Goal: Task Accomplishment & Management: Manage account settings

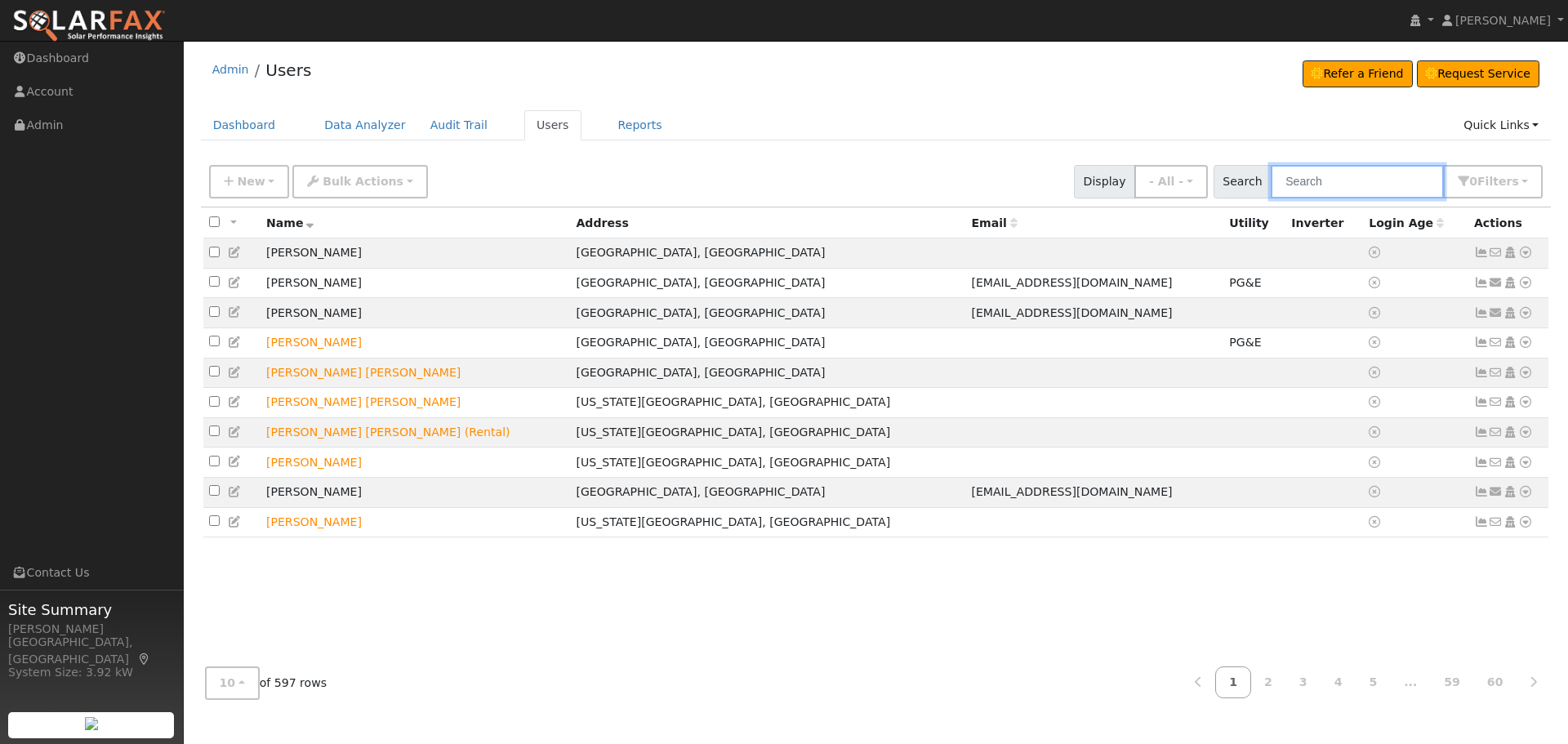
click at [1317, 186] on input "text" at bounding box center [1357, 181] width 173 height 33
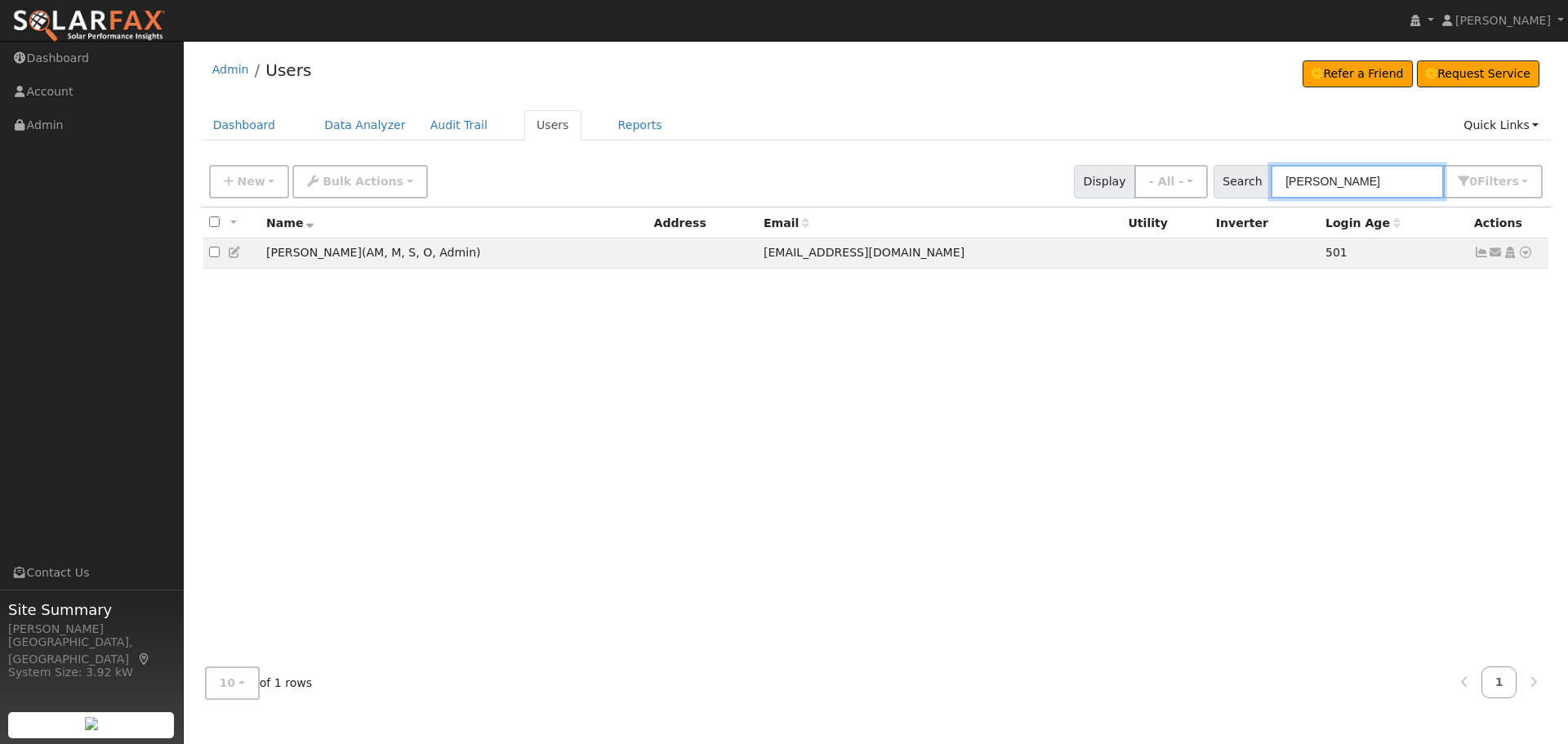
type input "[PERSON_NAME]"
click at [1523, 252] on icon at bounding box center [1526, 252] width 15 height 11
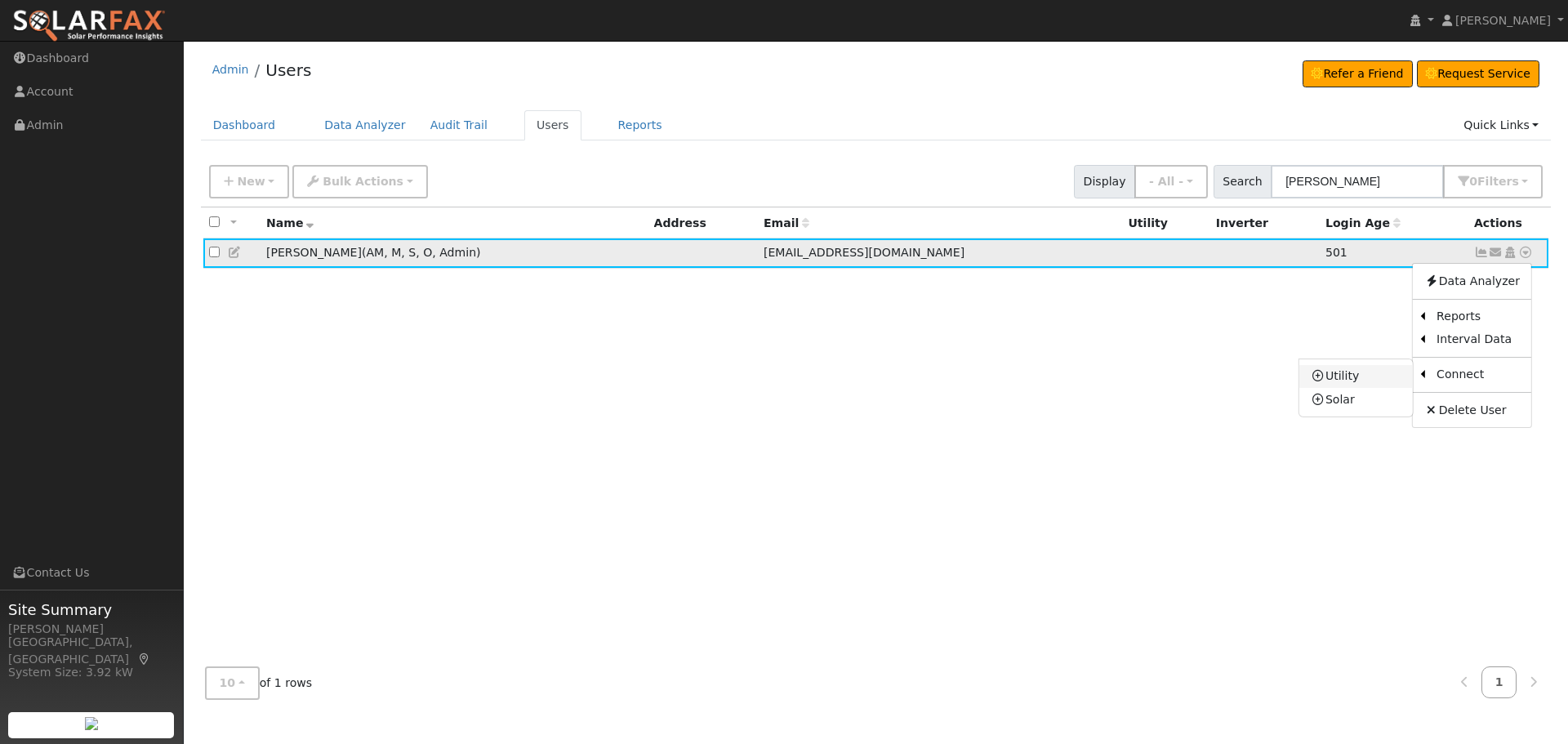
click at [1351, 380] on link "Utility" at bounding box center [1356, 376] width 114 height 23
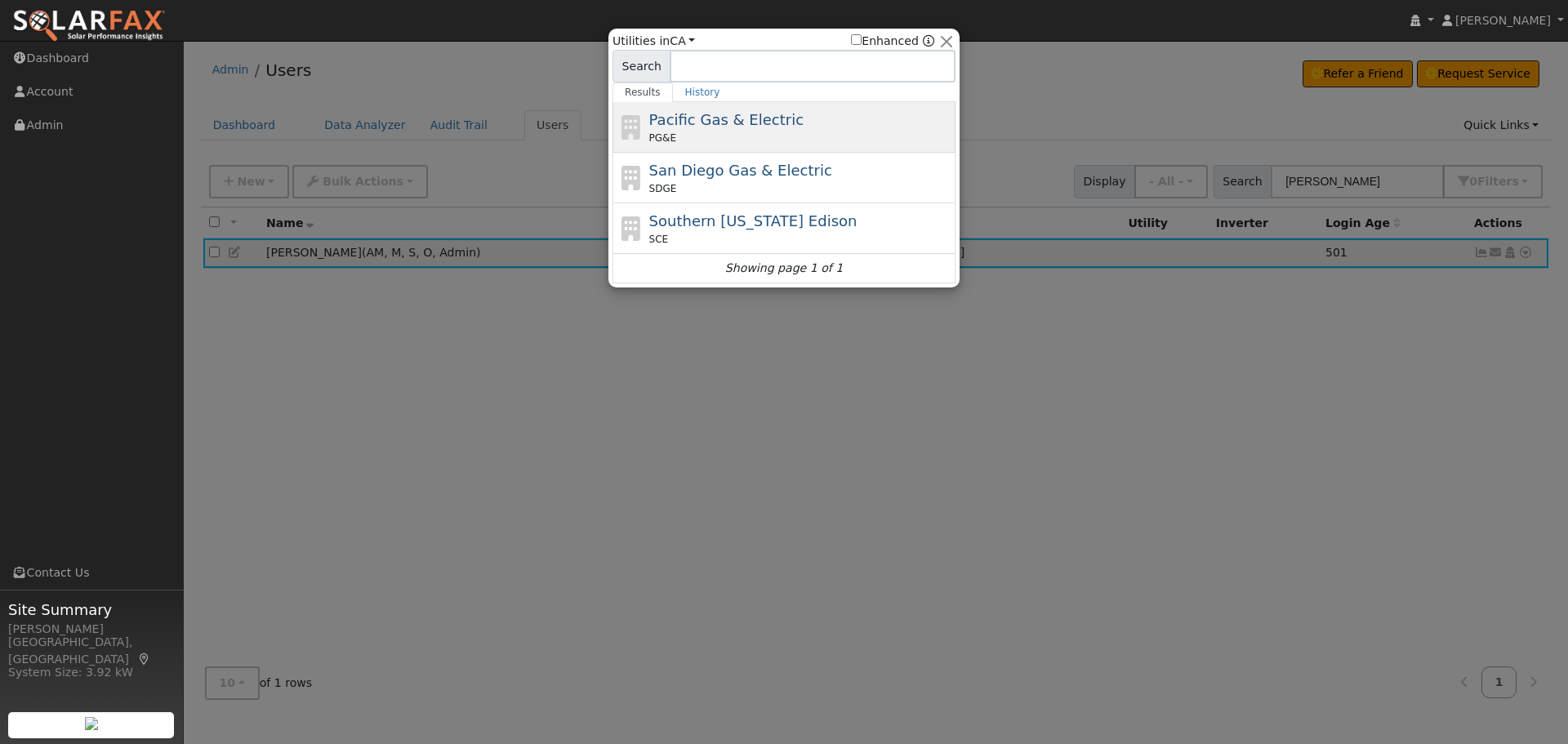
click at [752, 119] on span "Pacific Gas & Electric" at bounding box center [726, 119] width 154 height 18
